Goal: Task Accomplishment & Management: Manage account settings

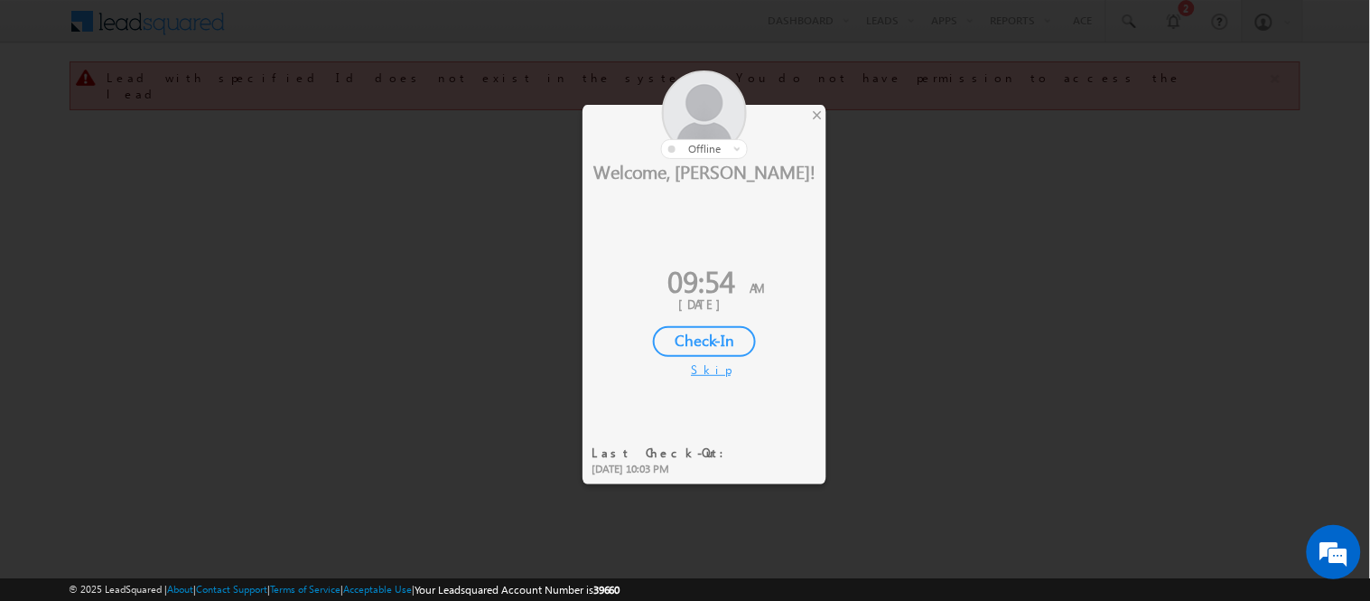
click at [723, 332] on div "Check-In" at bounding box center [704, 341] width 103 height 31
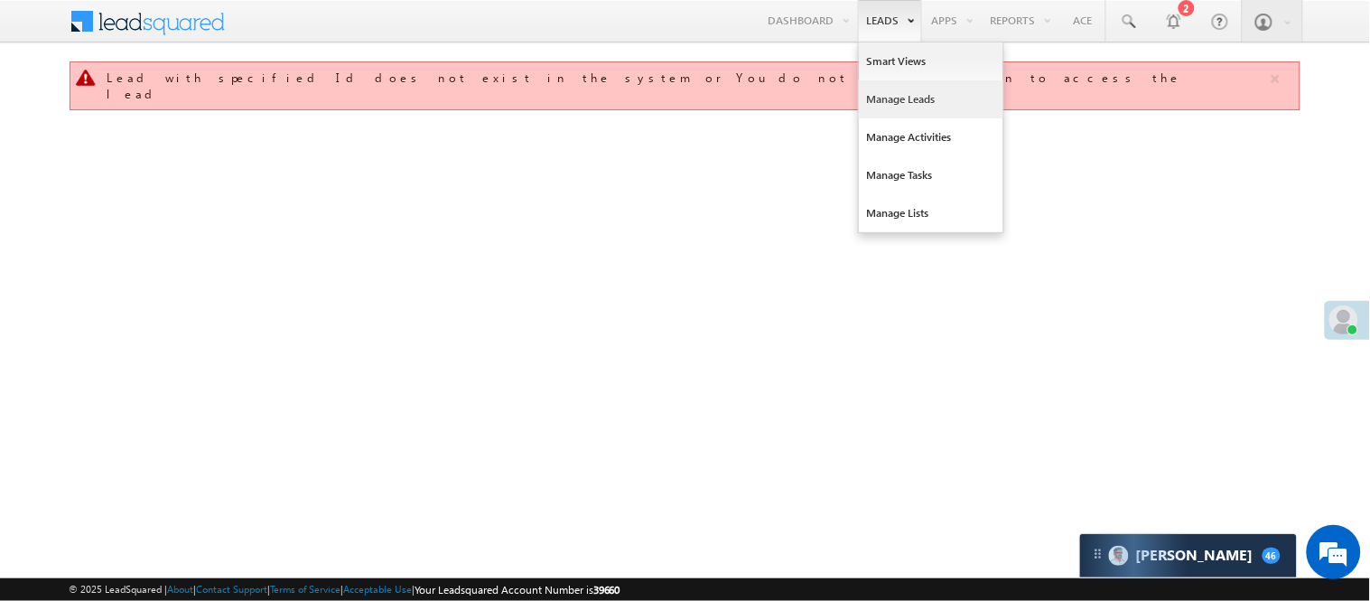
click at [897, 96] on link "Manage Leads" at bounding box center [931, 99] width 145 height 38
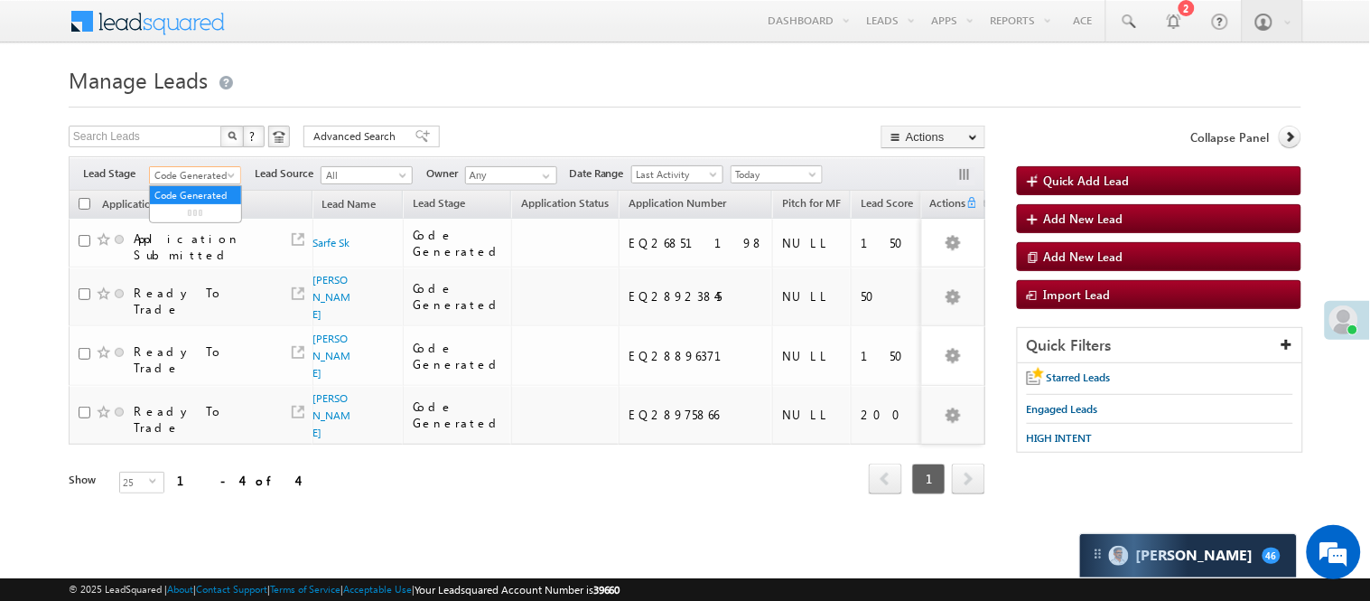
click at [213, 175] on span "Code Generated" at bounding box center [193, 175] width 86 height 16
click at [195, 215] on link "Lead Generated" at bounding box center [195, 213] width 91 height 16
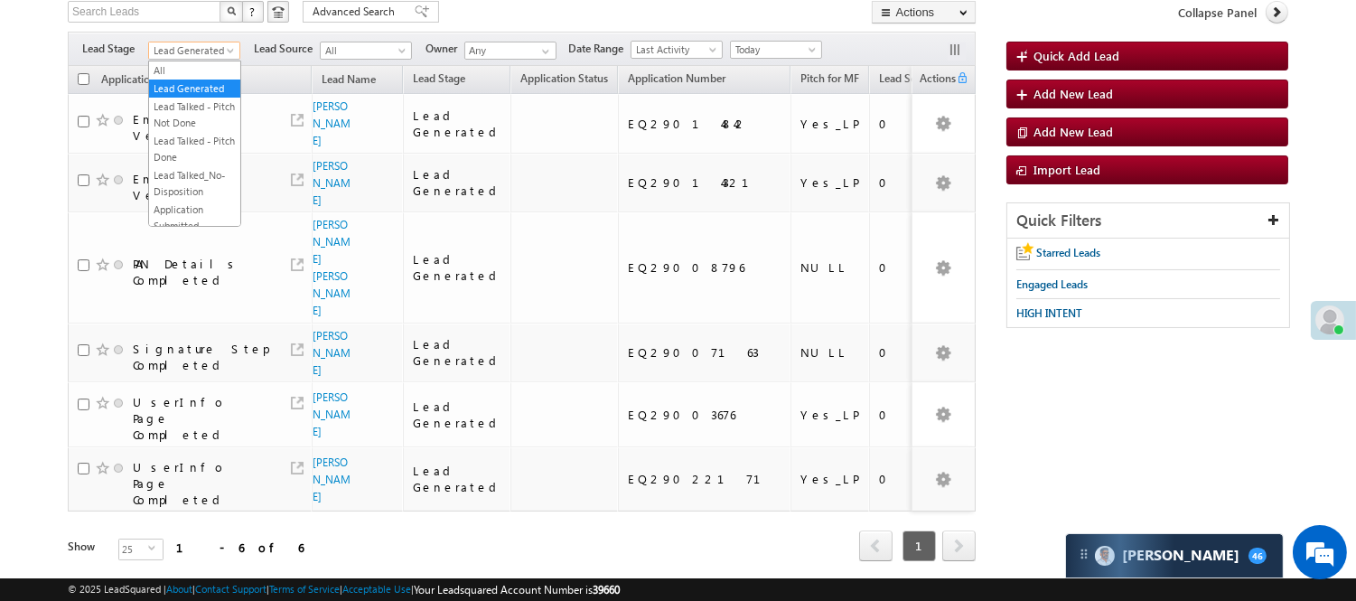
click at [193, 49] on span "Lead Generated" at bounding box center [192, 50] width 86 height 16
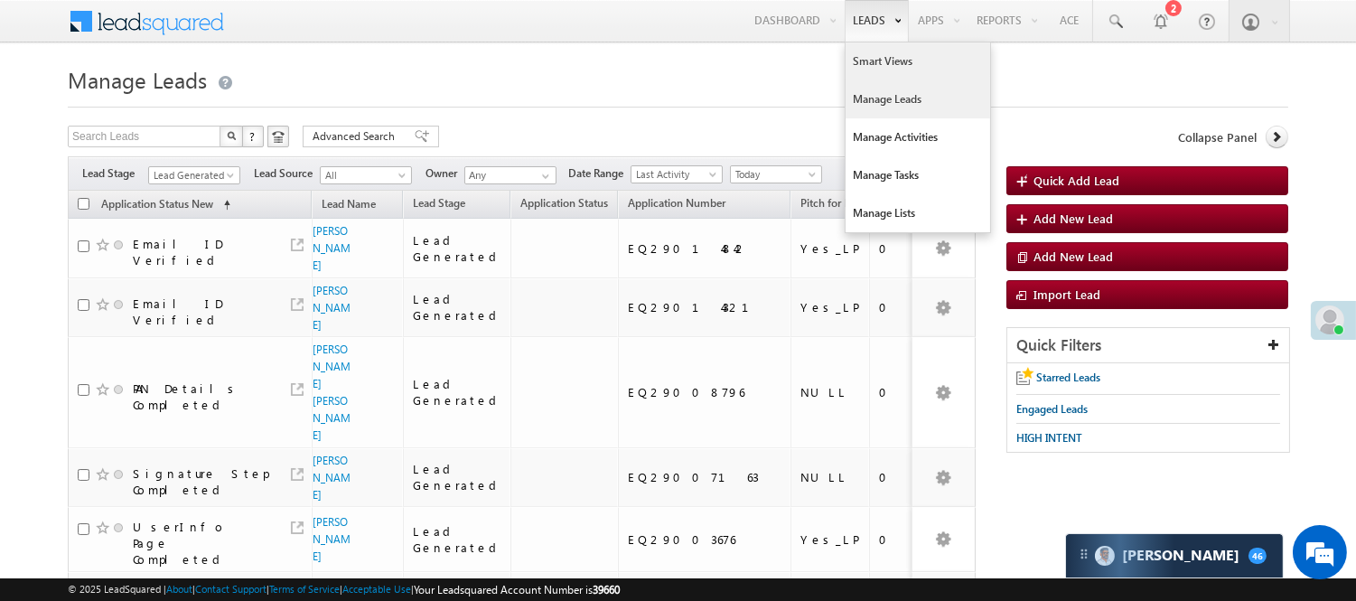
click at [872, 56] on link "Smart Views" at bounding box center [917, 61] width 145 height 38
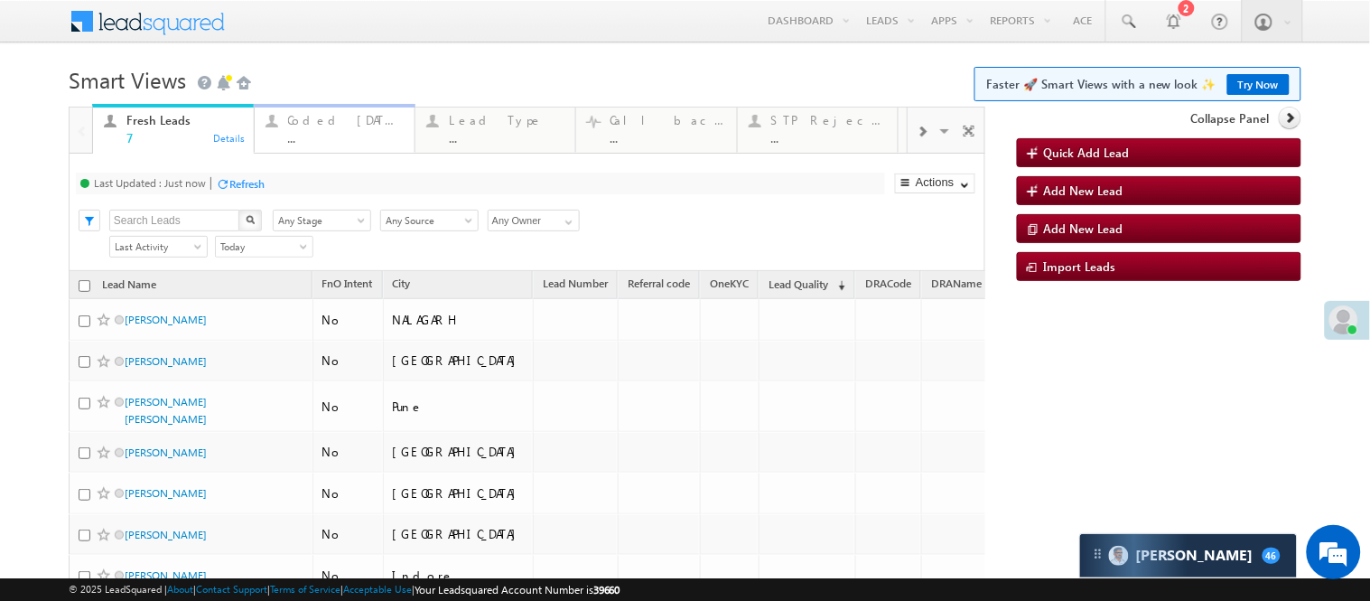
click at [319, 119] on div "Coded [DATE]" at bounding box center [346, 120] width 116 height 14
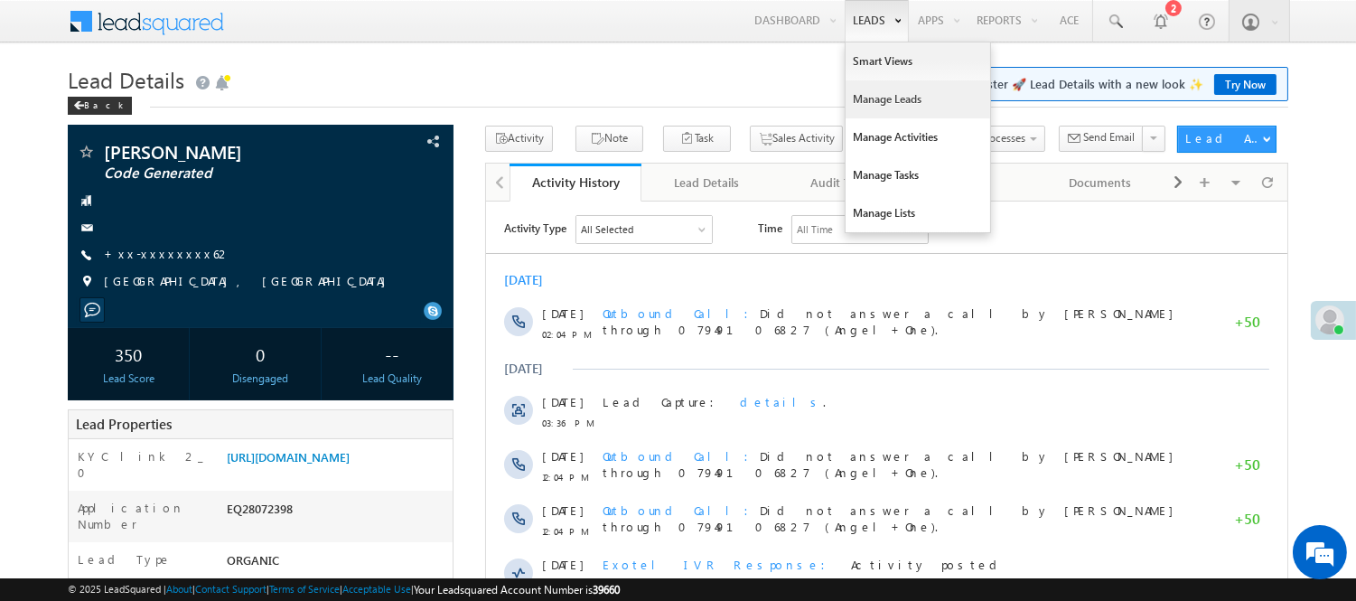
click at [867, 103] on link "Manage Leads" at bounding box center [917, 99] width 145 height 38
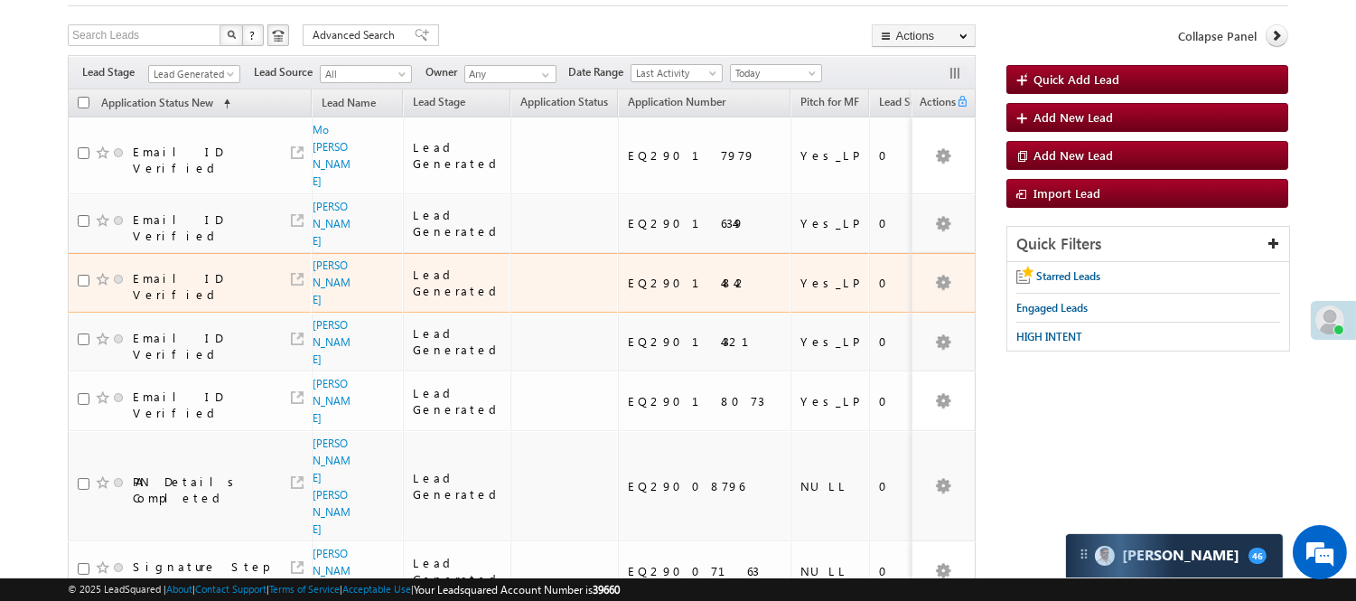
scroll to position [251, 0]
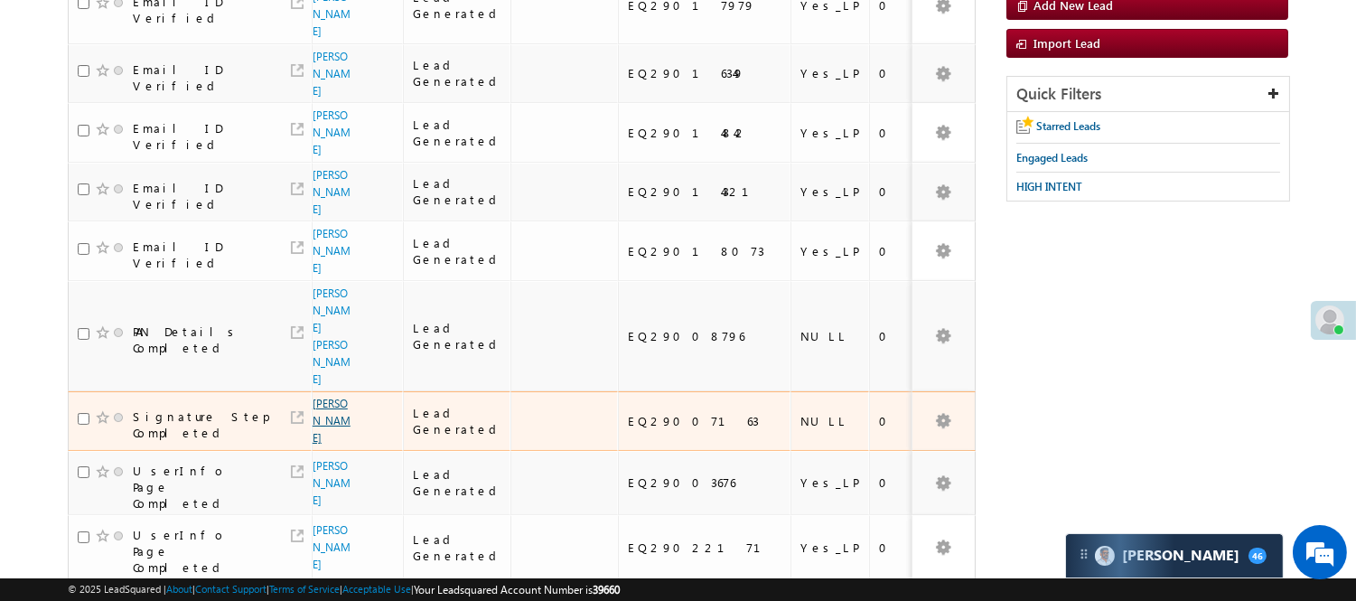
click at [327, 396] on link "RAMPAL" at bounding box center [331, 420] width 38 height 48
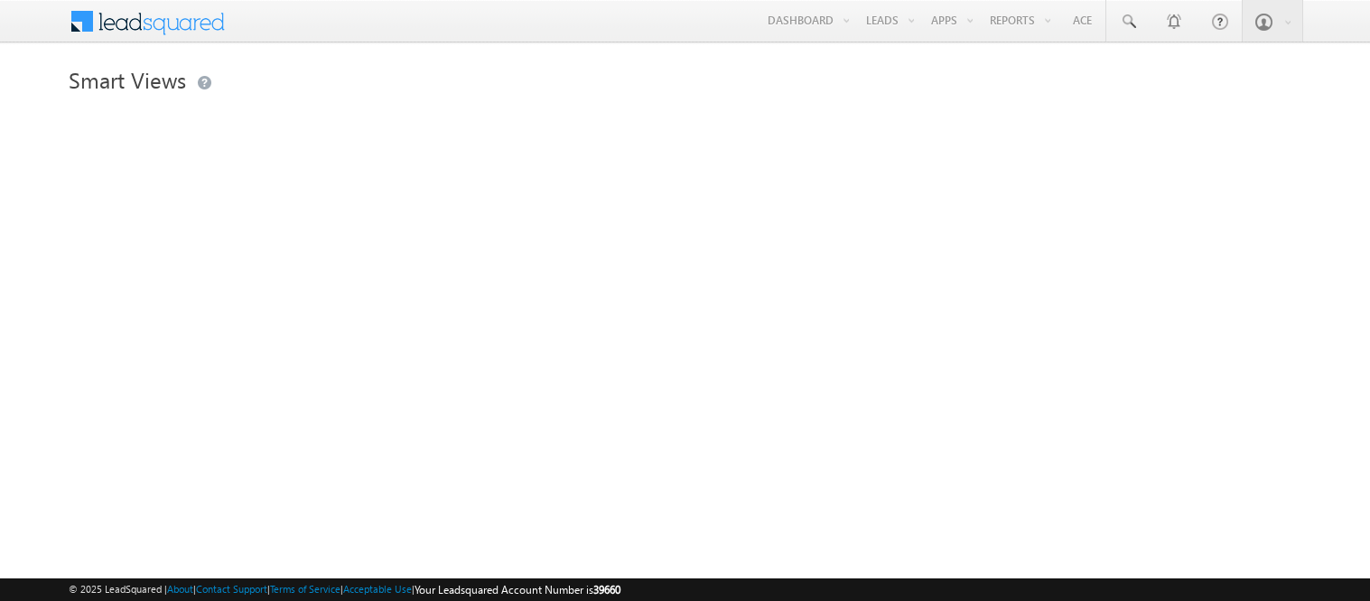
click at [0, 0] on link "Manage Leads" at bounding box center [0, 0] width 0 height 0
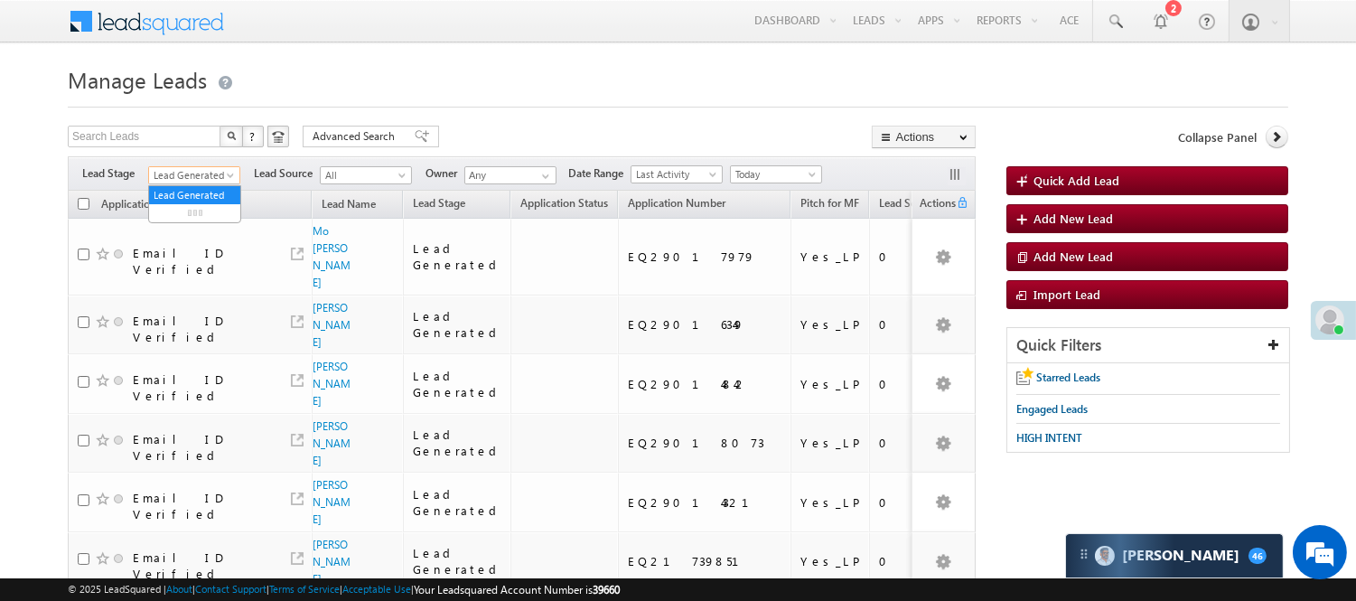
click at [217, 177] on span "Lead Generated" at bounding box center [192, 175] width 86 height 16
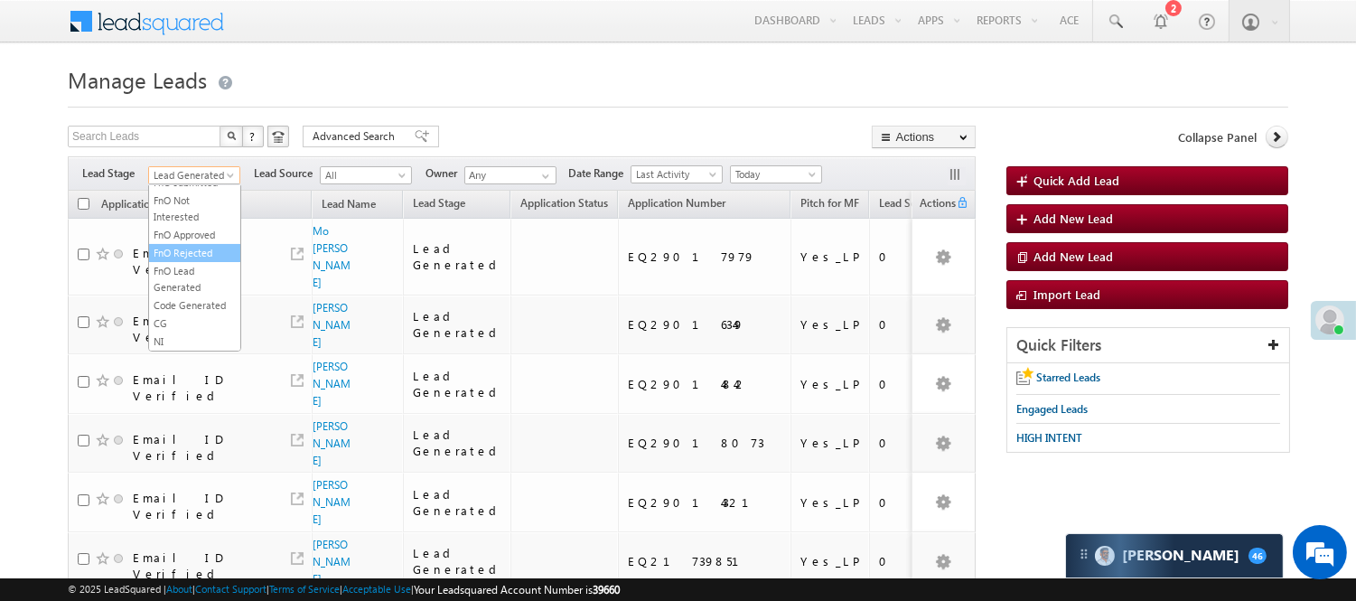
scroll to position [448, 0]
click at [204, 297] on link "Code Generated" at bounding box center [194, 305] width 91 height 16
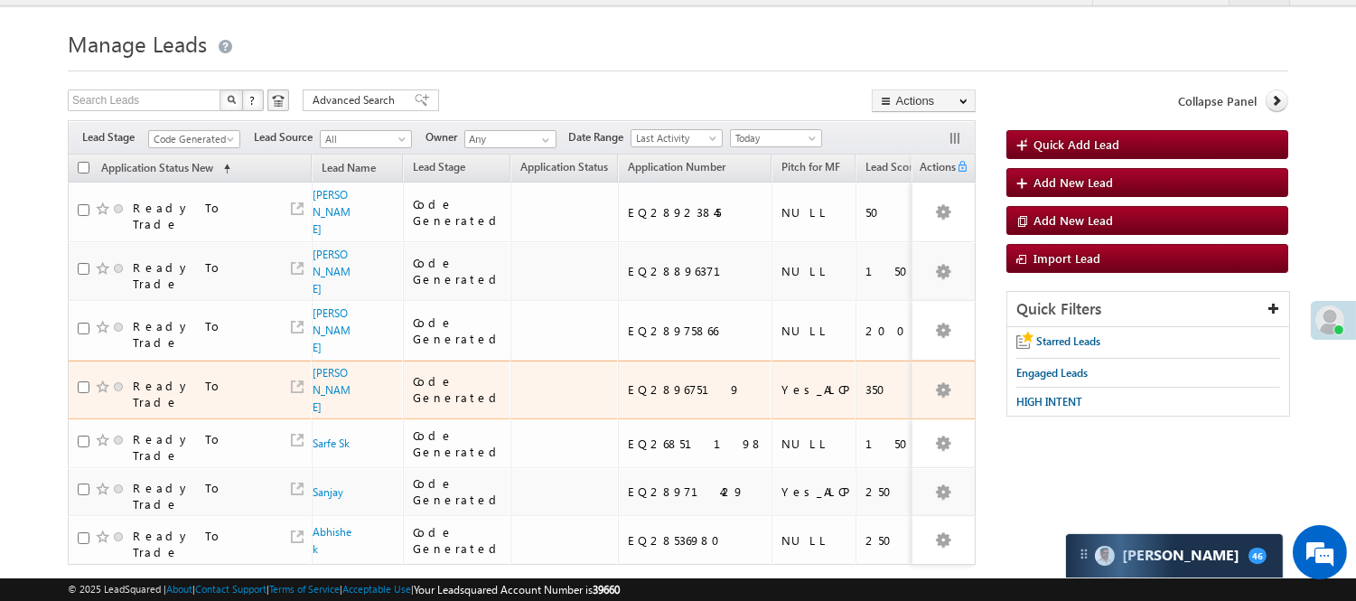
scroll to position [143, 0]
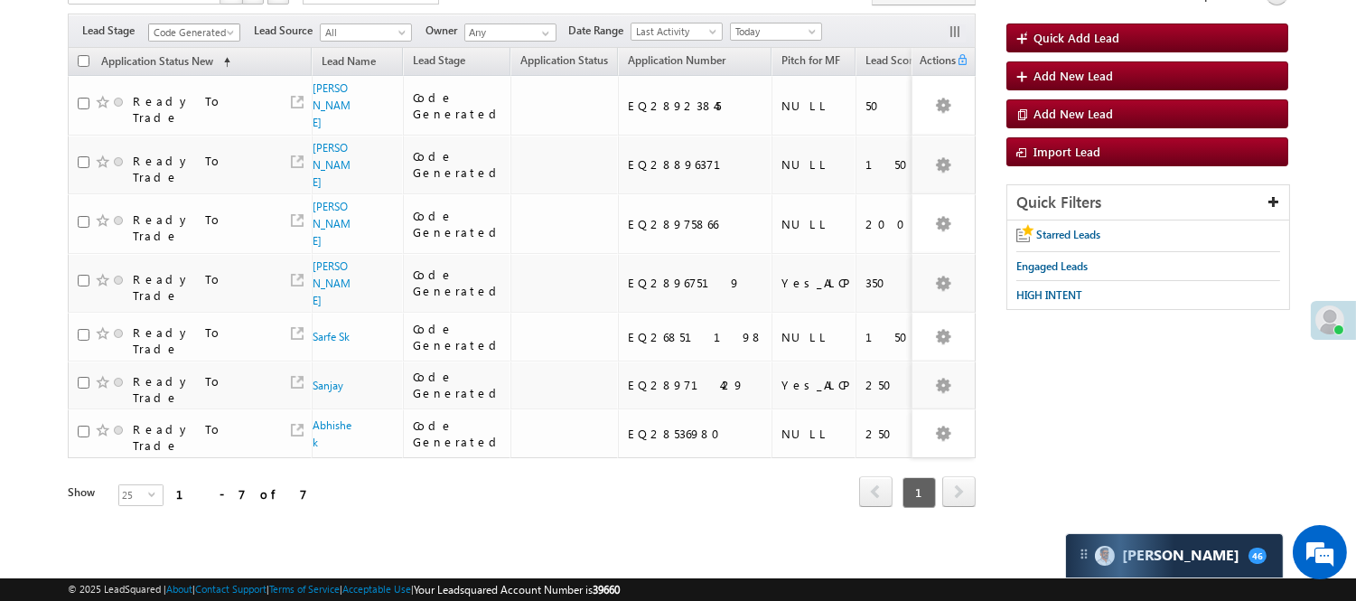
click at [188, 40] on span "Code Generated" at bounding box center [192, 32] width 86 height 16
click at [183, 79] on link "Lead Generated" at bounding box center [194, 70] width 91 height 16
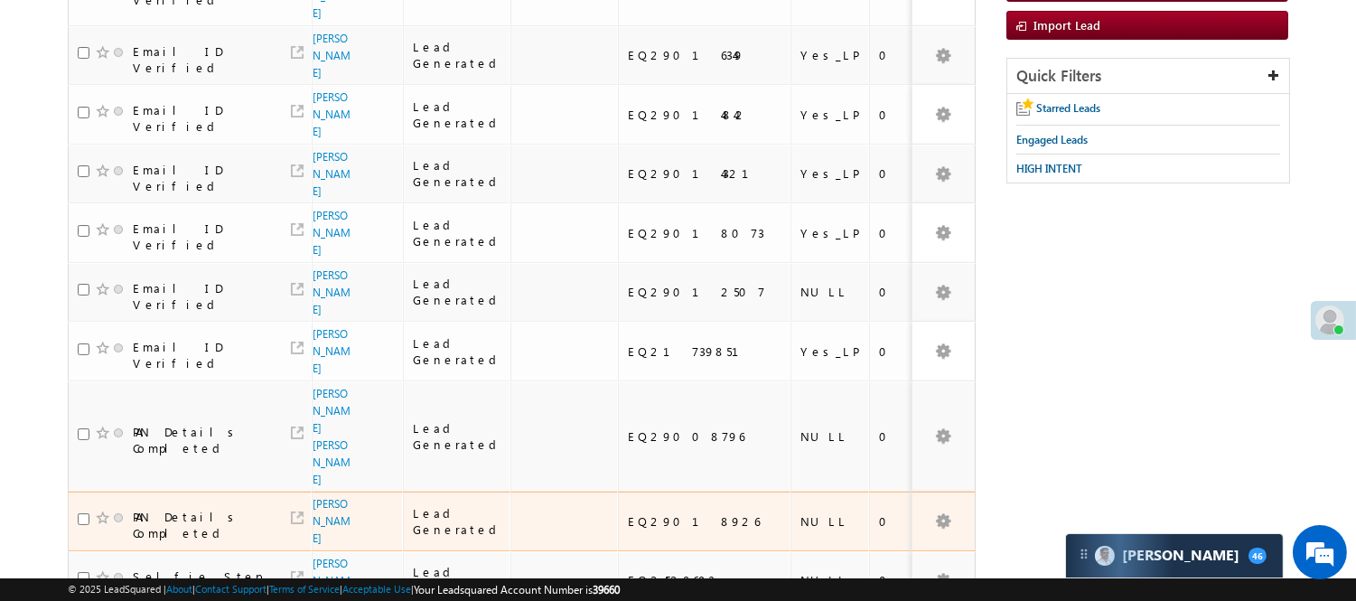
scroll to position [444, 0]
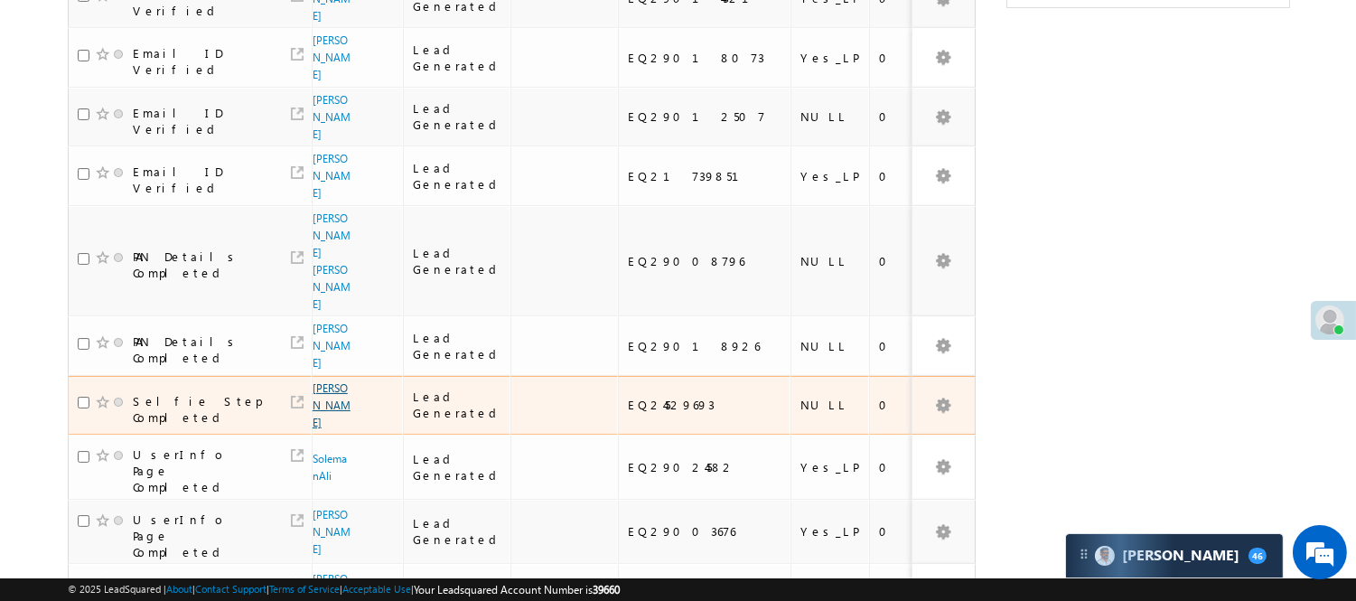
click at [322, 381] on link "[PERSON_NAME]" at bounding box center [331, 405] width 38 height 48
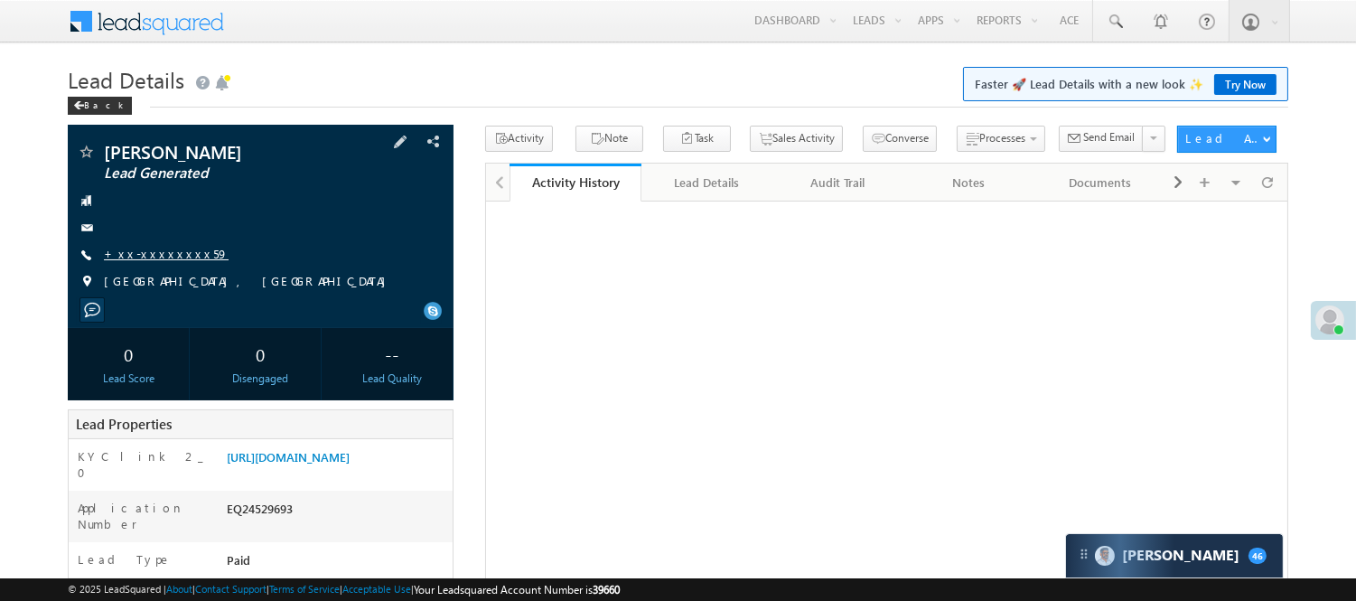
click at [163, 250] on link "+xx-xxxxxxxx59" at bounding box center [166, 253] width 125 height 15
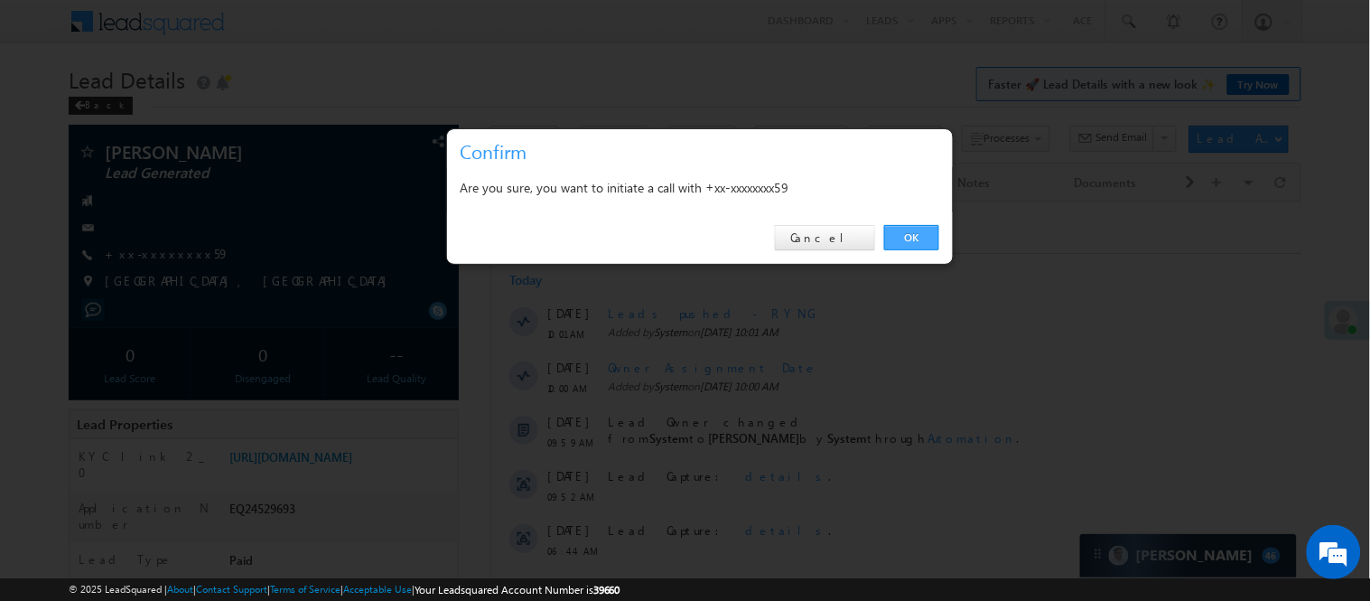
click at [921, 241] on link "OK" at bounding box center [911, 237] width 55 height 25
